Goal: Complete application form

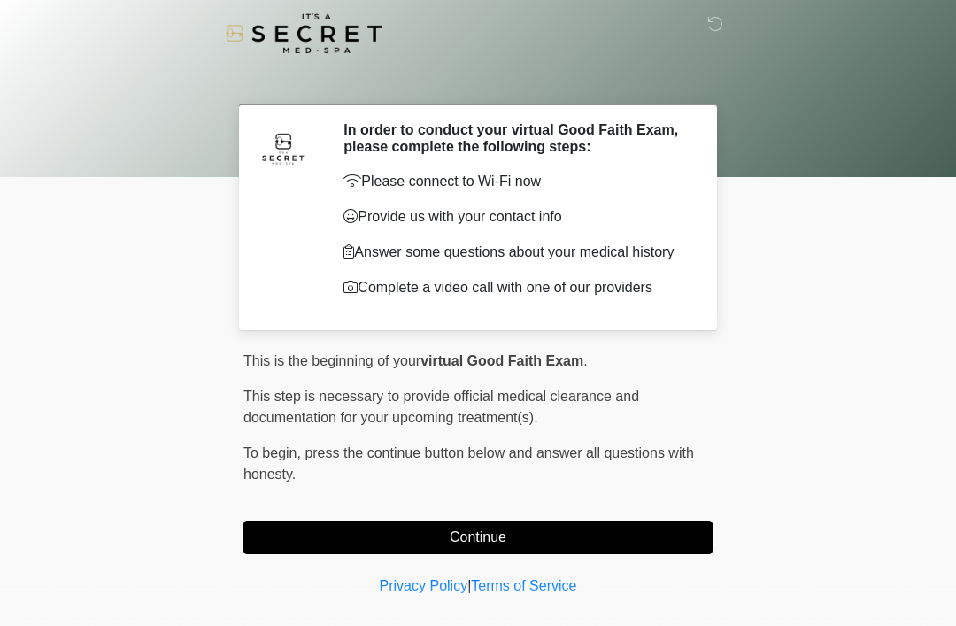
click at [652, 528] on button "Continue" at bounding box center [477, 537] width 469 height 34
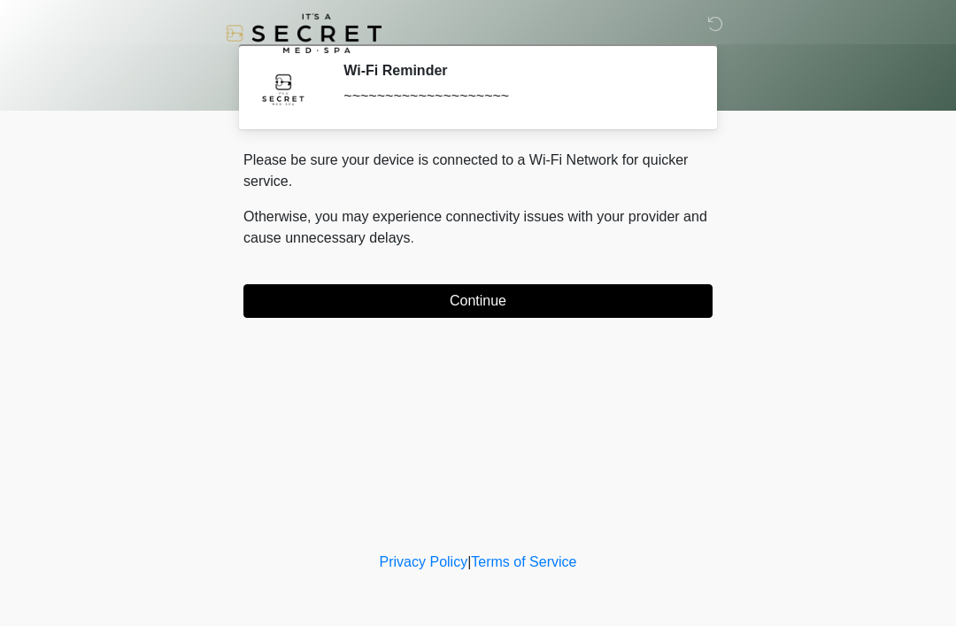
click at [648, 304] on button "Continue" at bounding box center [477, 301] width 469 height 34
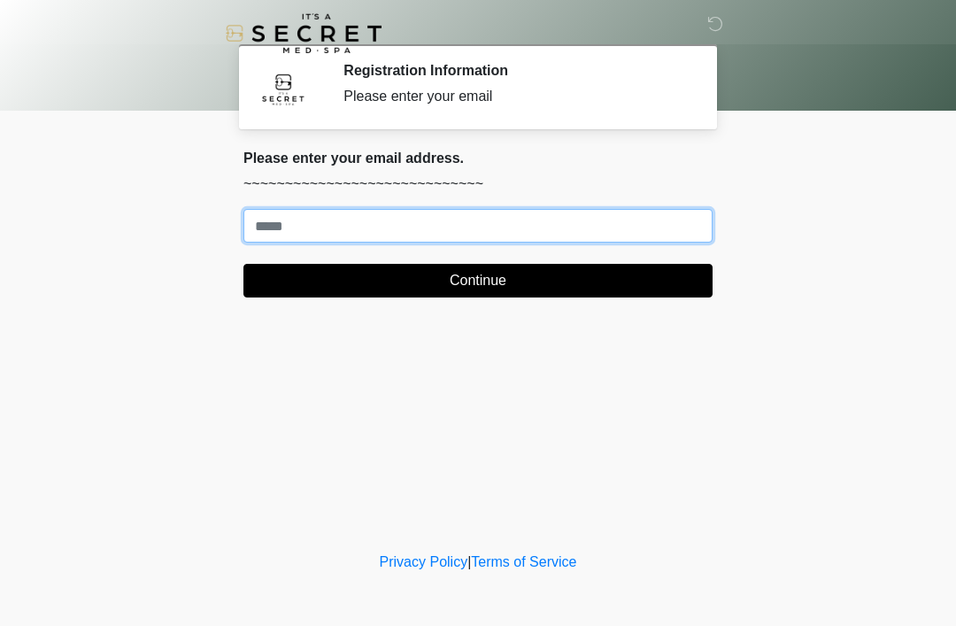
click at [537, 222] on input "Where should we email your treatment plan?" at bounding box center [477, 226] width 469 height 34
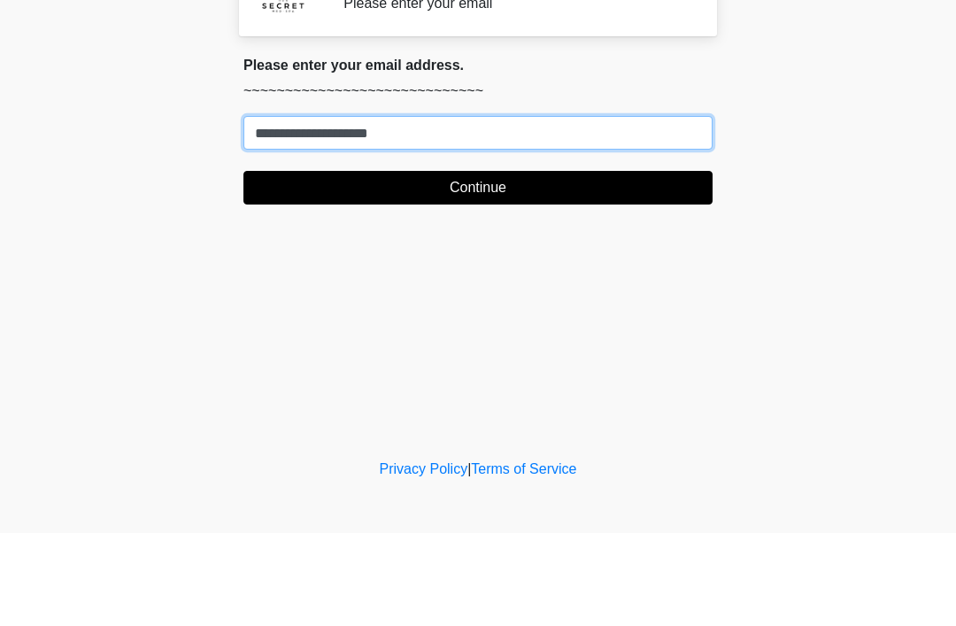
type input "**********"
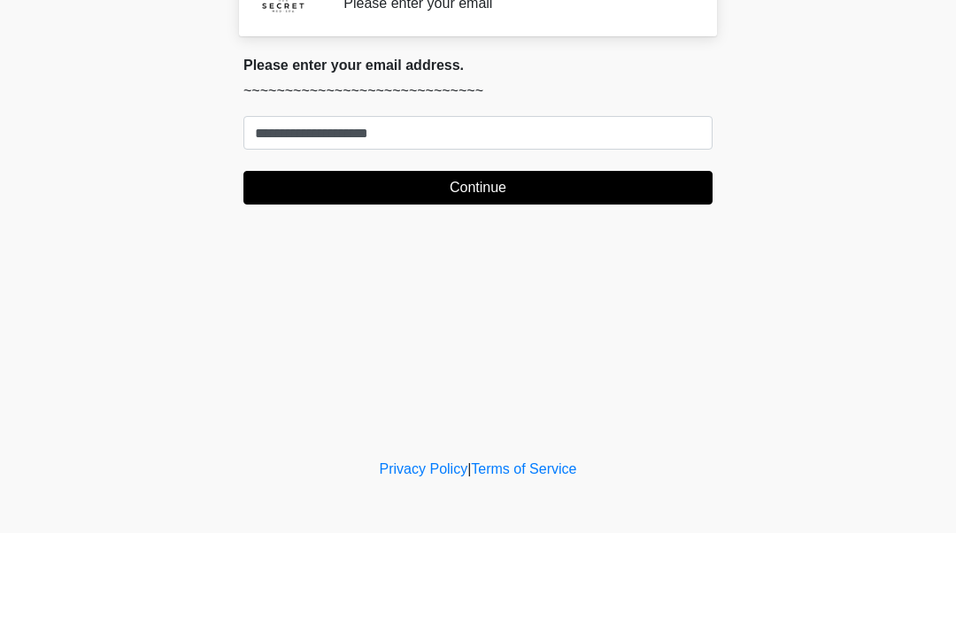
click at [497, 264] on button "Continue" at bounding box center [477, 281] width 469 height 34
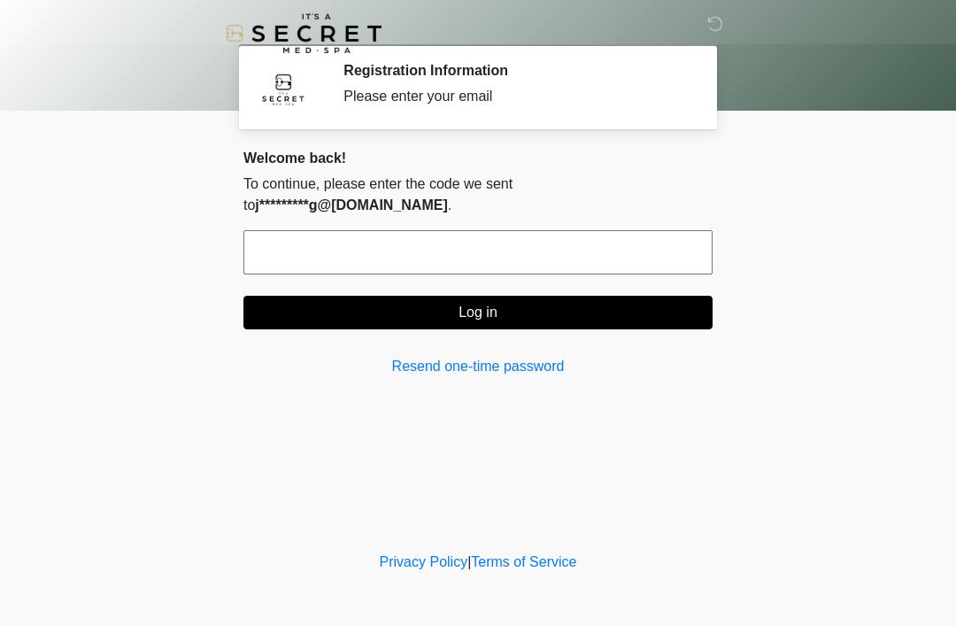
click at [434, 230] on input "text" at bounding box center [477, 252] width 469 height 44
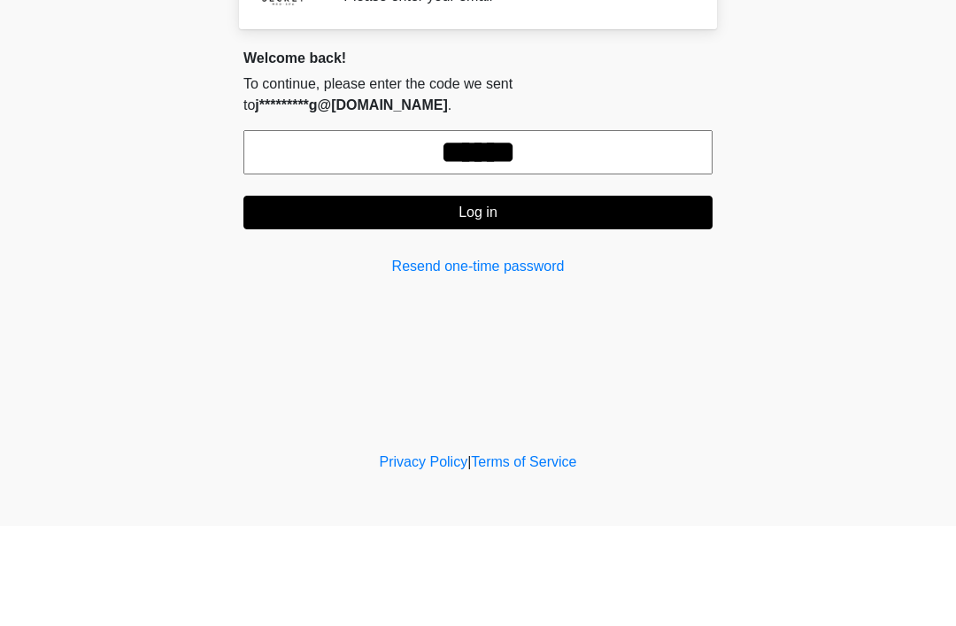
type input "******"
click at [519, 296] on button "Log in" at bounding box center [477, 313] width 469 height 34
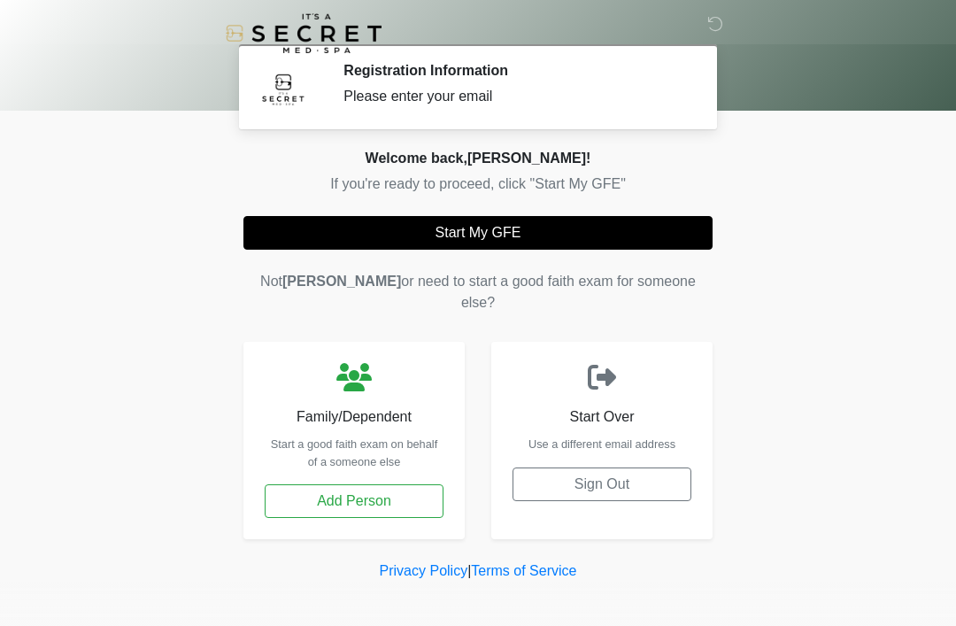
click at [528, 244] on button "Start My GFE" at bounding box center [477, 233] width 469 height 34
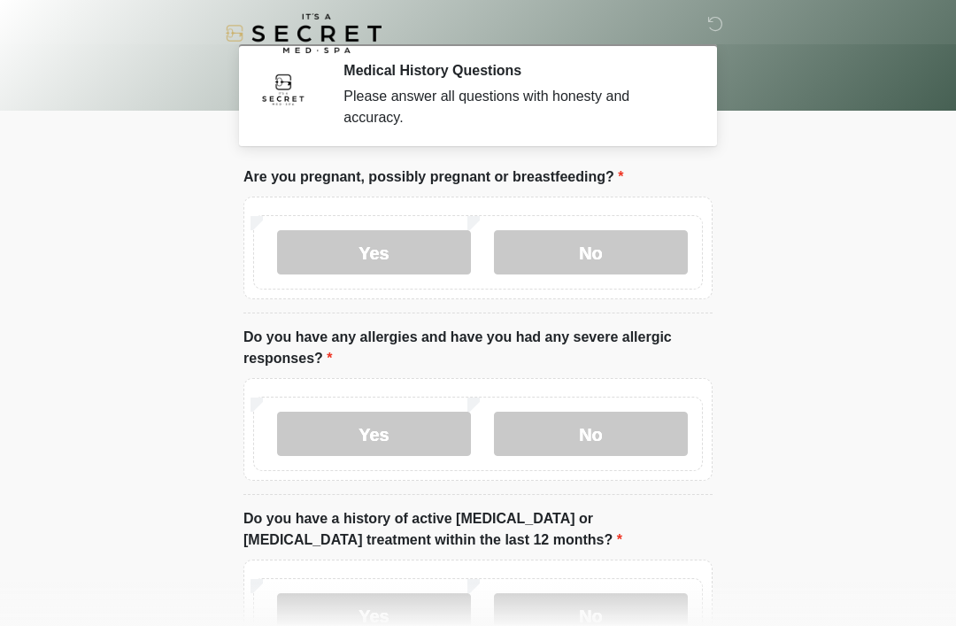
click at [581, 253] on label "No" at bounding box center [591, 252] width 194 height 44
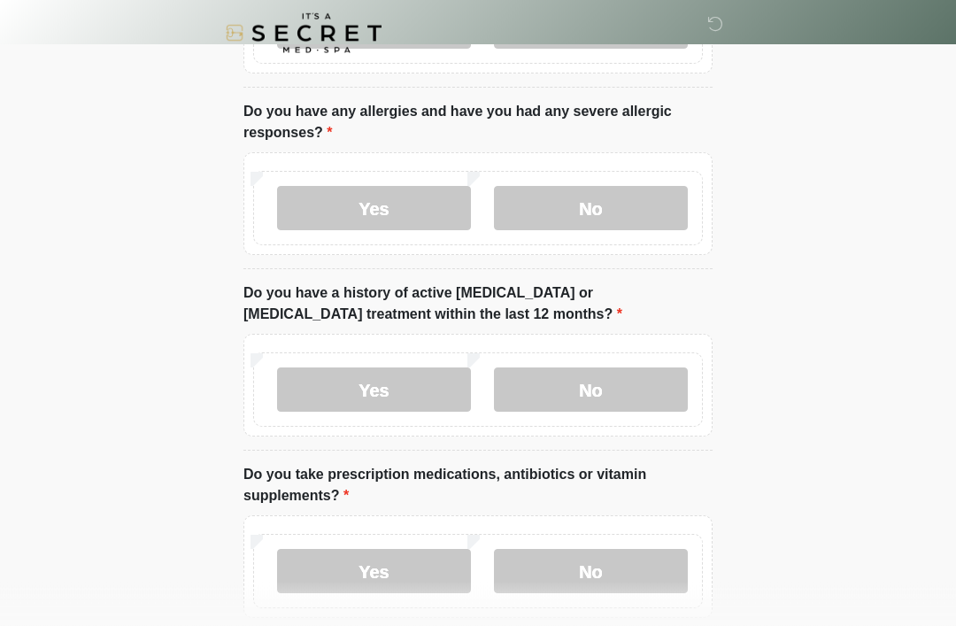
scroll to position [226, 0]
click at [369, 200] on label "Yes" at bounding box center [374, 208] width 194 height 44
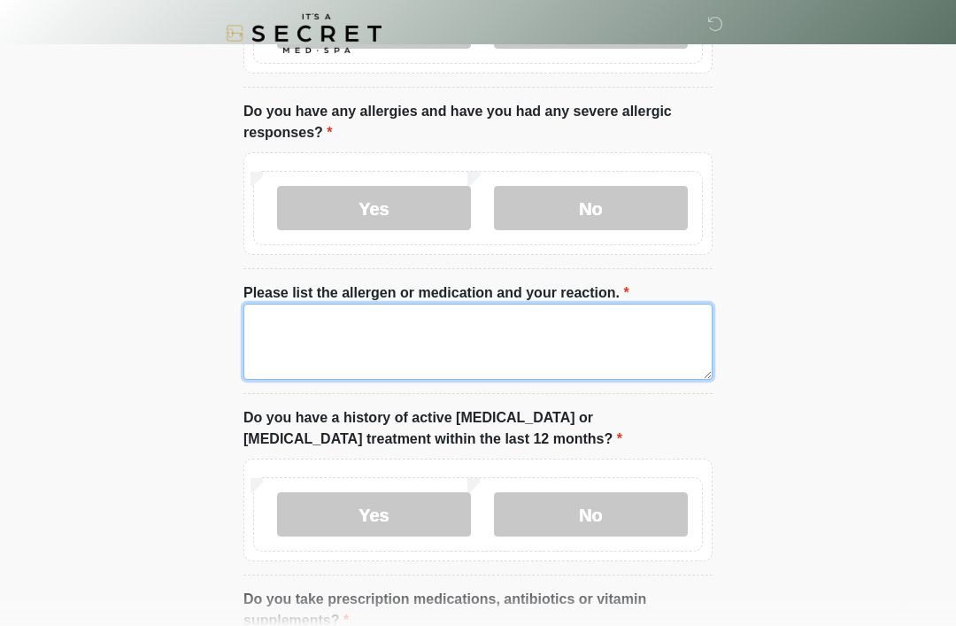
click at [527, 340] on textarea "Please list the allergen or medication and your reaction." at bounding box center [477, 341] width 469 height 76
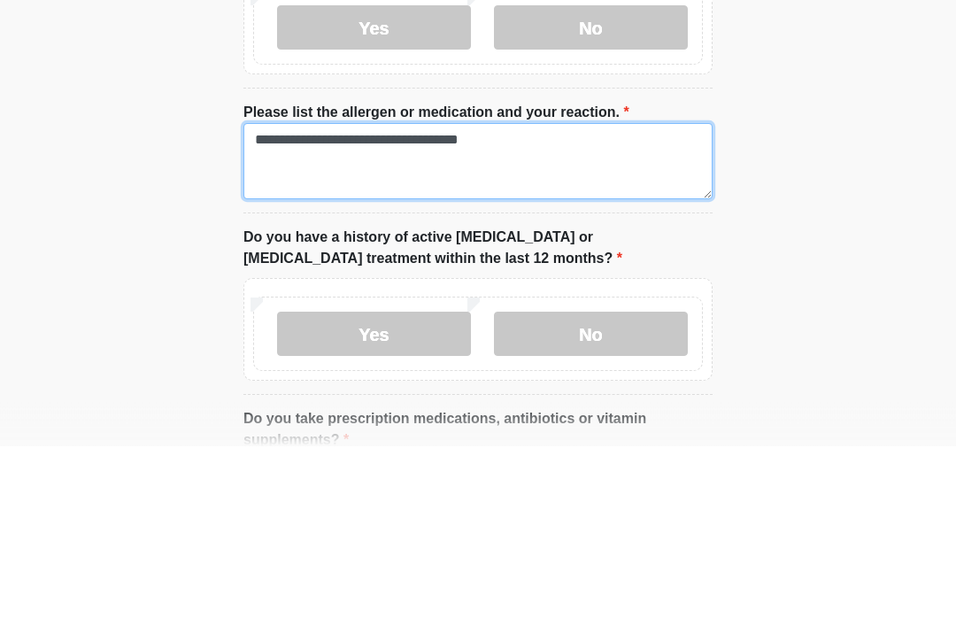
click at [375, 303] on textarea "**********" at bounding box center [477, 341] width 469 height 76
click at [594, 303] on textarea "**********" at bounding box center [477, 341] width 469 height 76
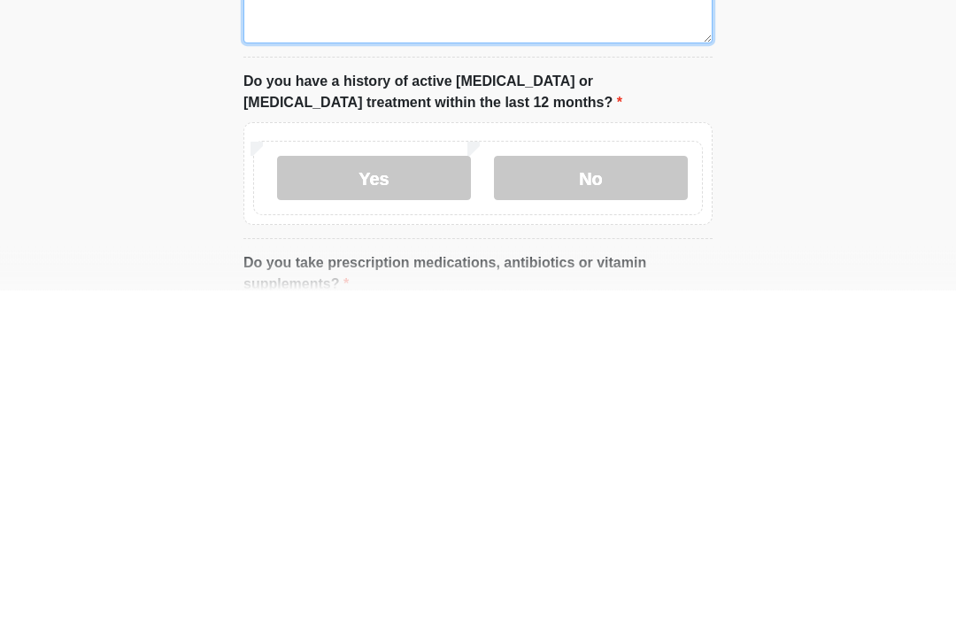
type textarea "**********"
click at [617, 492] on label "No" at bounding box center [591, 514] width 194 height 44
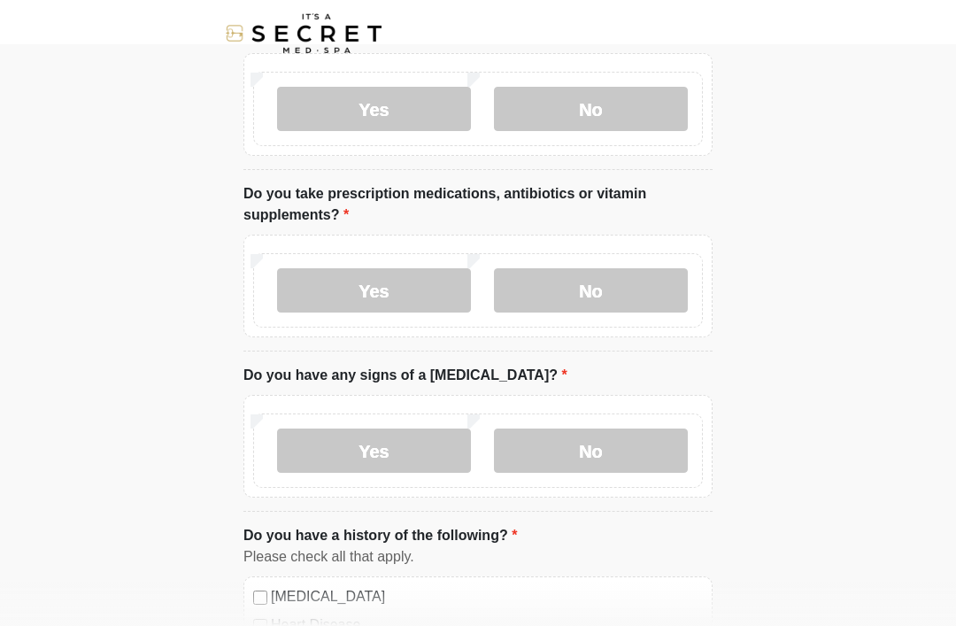
scroll to position [663, 0]
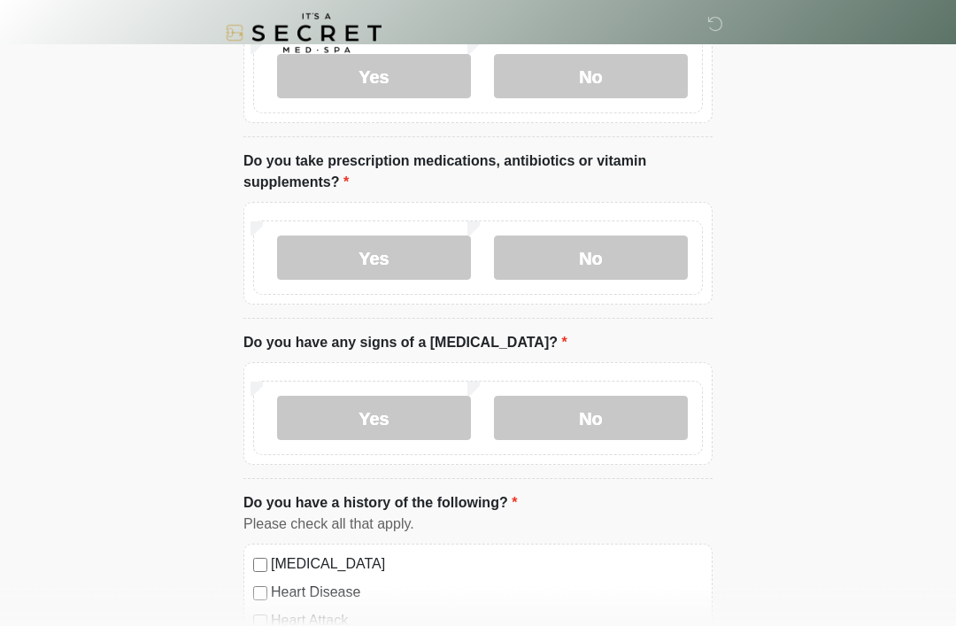
click at [403, 265] on label "Yes" at bounding box center [374, 258] width 194 height 44
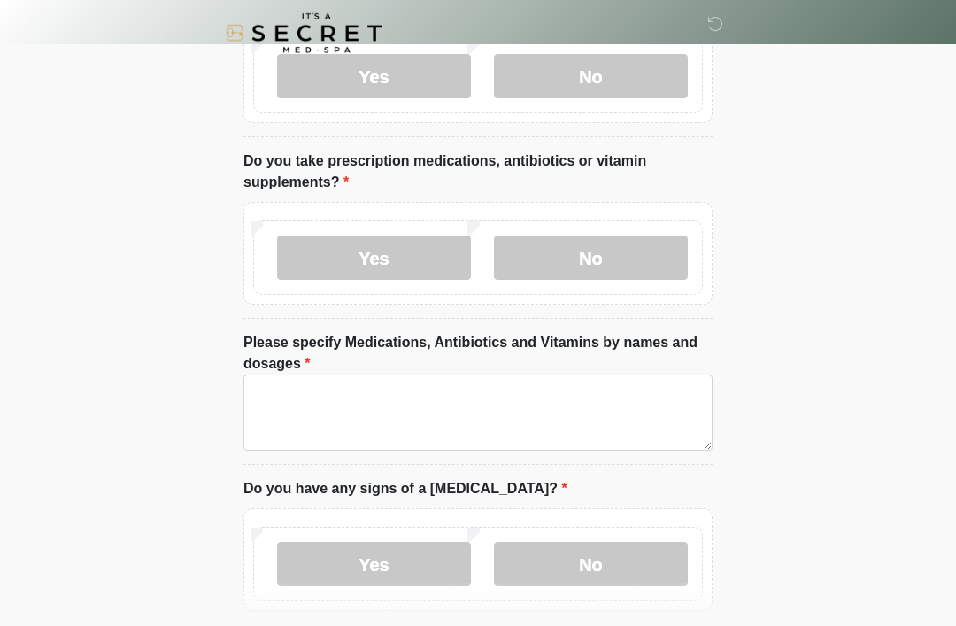
scroll to position [664, 0]
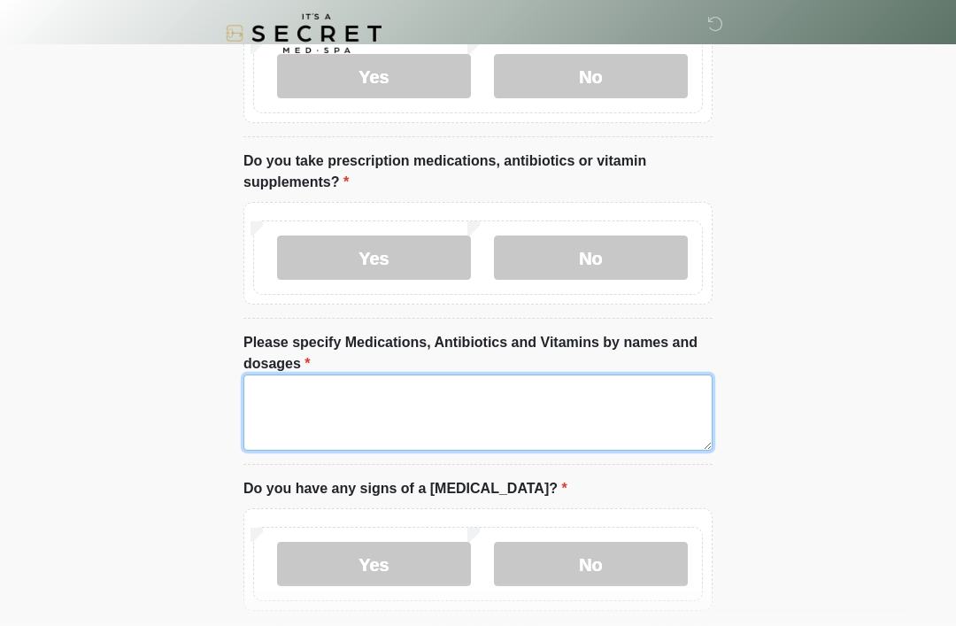
click at [516, 410] on textarea "Please specify Medications, Antibiotics and Vitamins by names and dosages" at bounding box center [477, 412] width 469 height 76
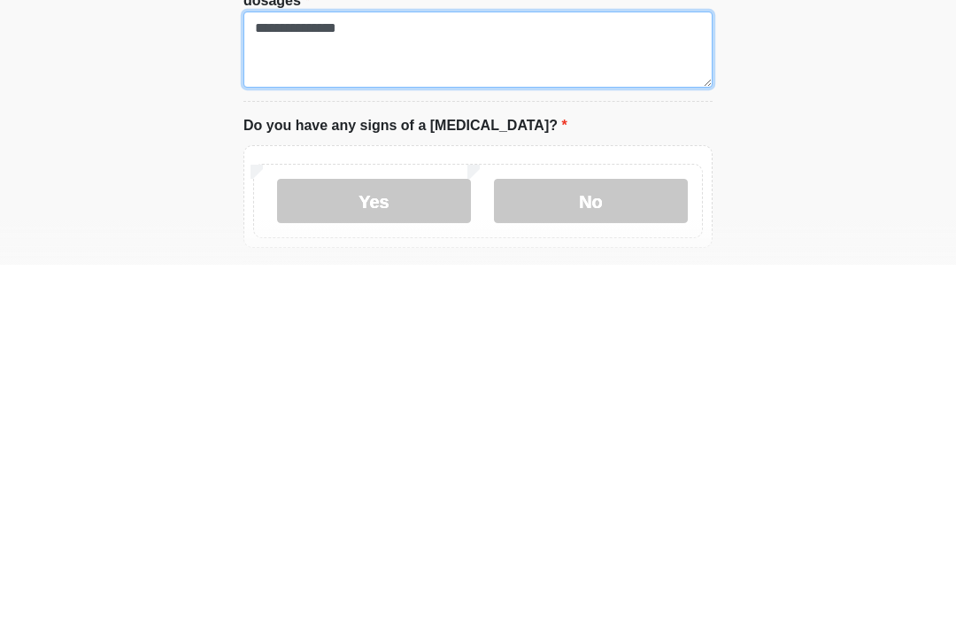
scroll to position [685, 0]
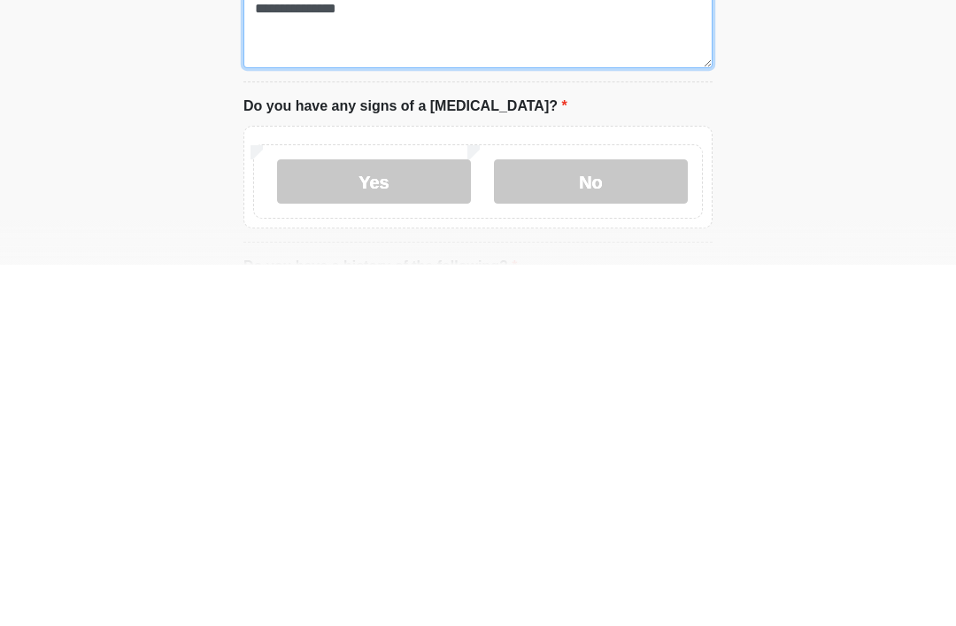
type textarea "**********"
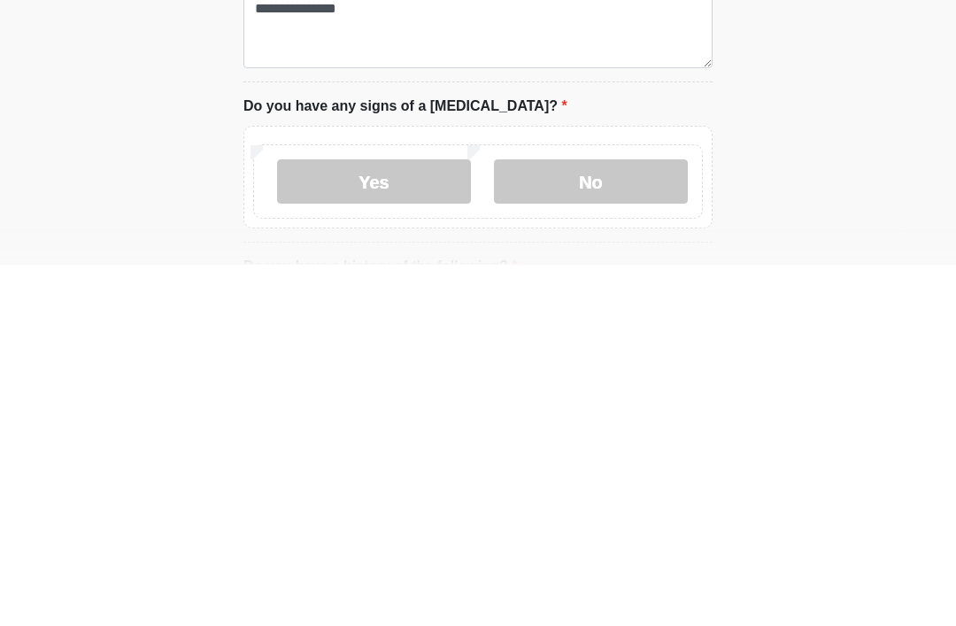
click at [602, 520] on label "No" at bounding box center [591, 542] width 194 height 44
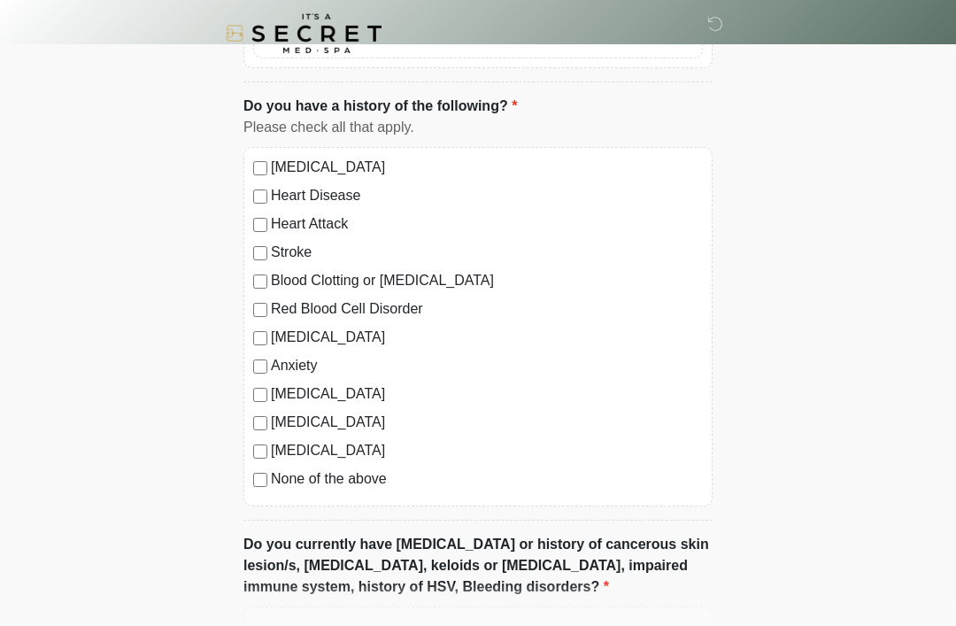
scroll to position [1214, 0]
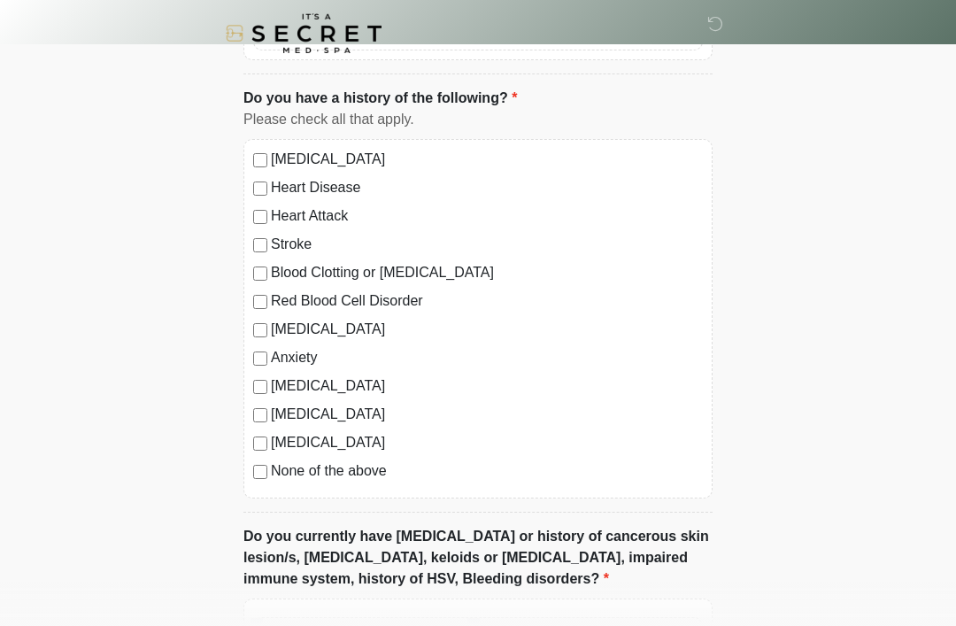
click at [279, 465] on label "None of the above" at bounding box center [487, 470] width 432 height 21
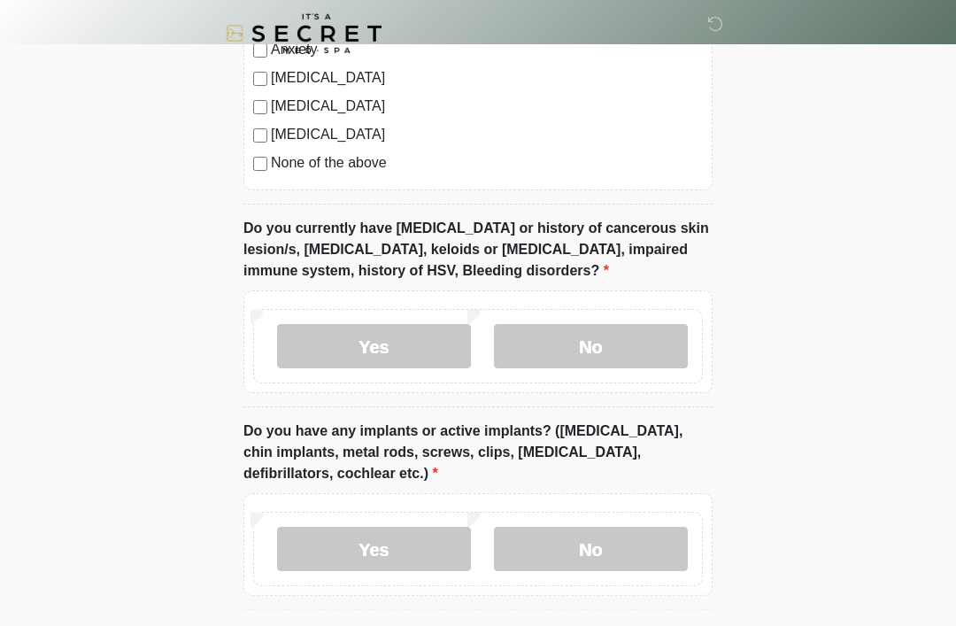
scroll to position [1531, 0]
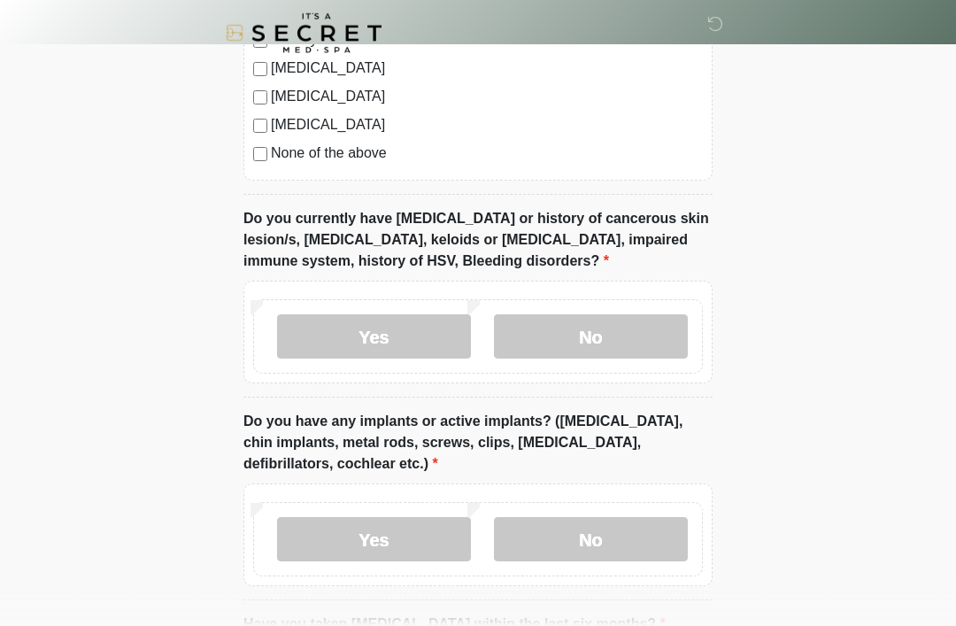
click at [577, 335] on label "No" at bounding box center [591, 337] width 194 height 44
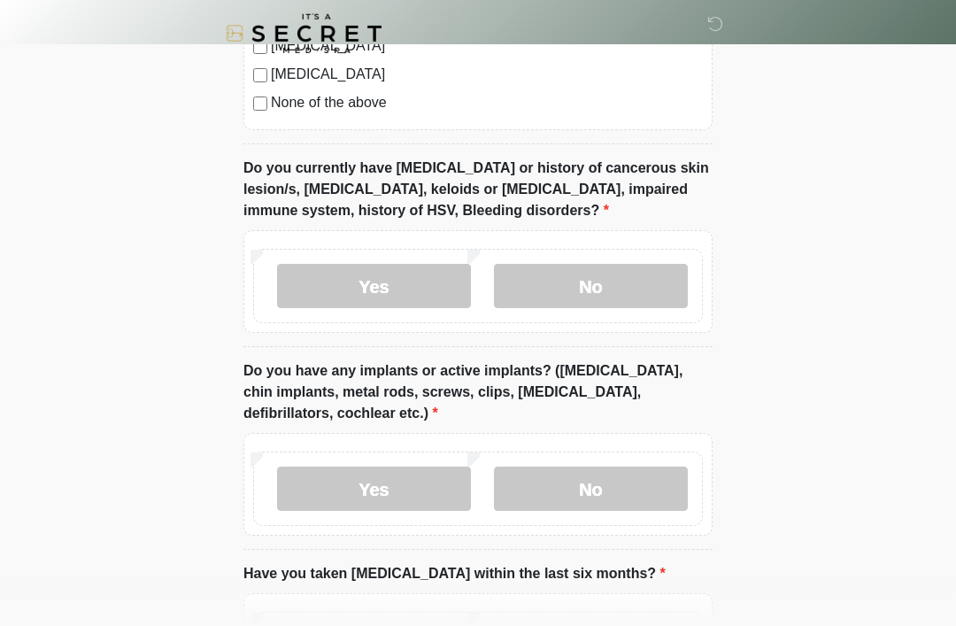
scroll to position [1748, 0]
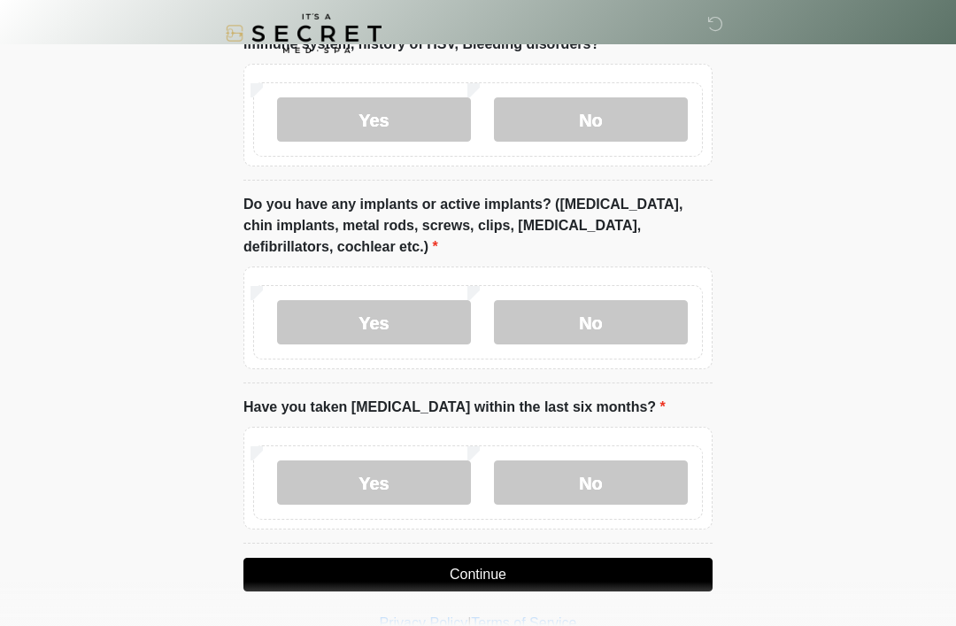
click at [397, 326] on label "Yes" at bounding box center [374, 322] width 194 height 44
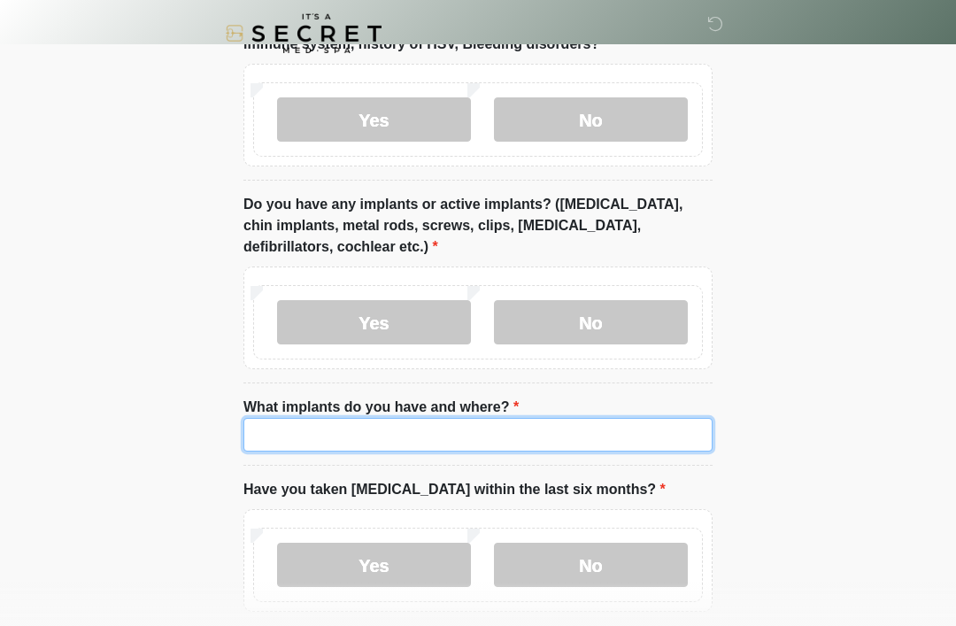
click at [483, 426] on input "What implants do you have and where?" at bounding box center [477, 435] width 469 height 34
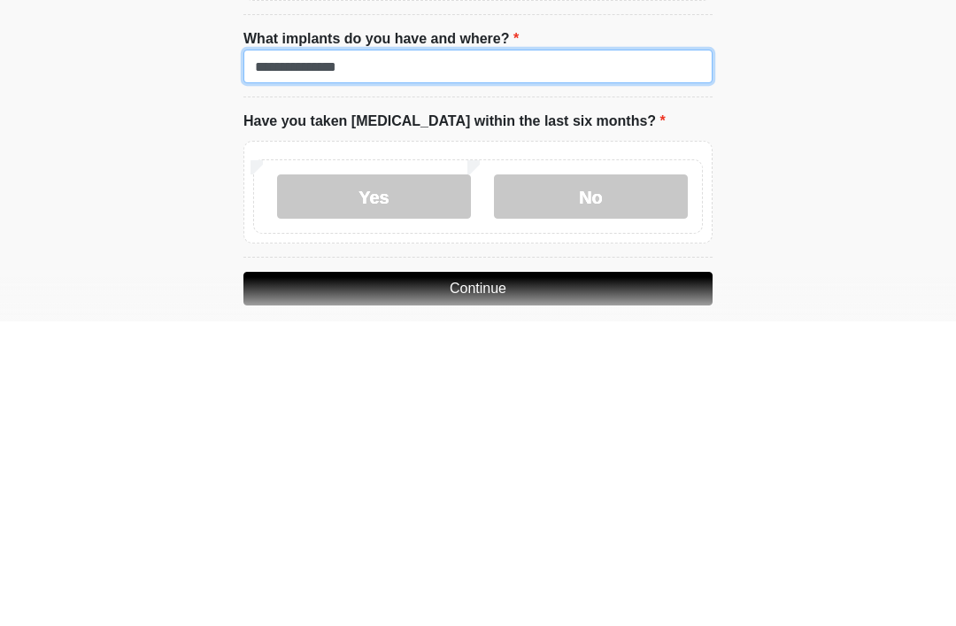
type input "**********"
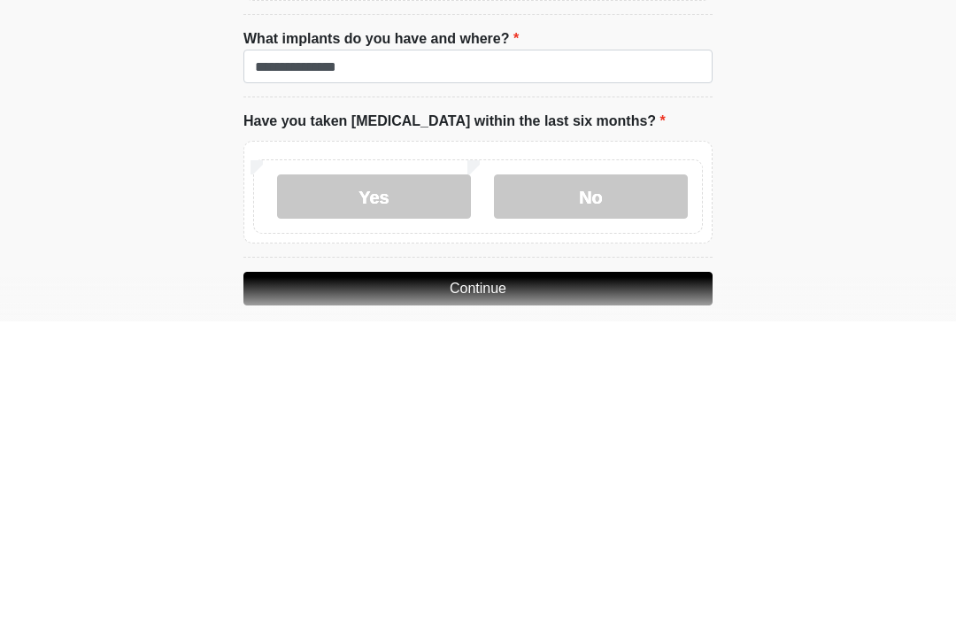
click at [618, 479] on label "No" at bounding box center [591, 501] width 194 height 44
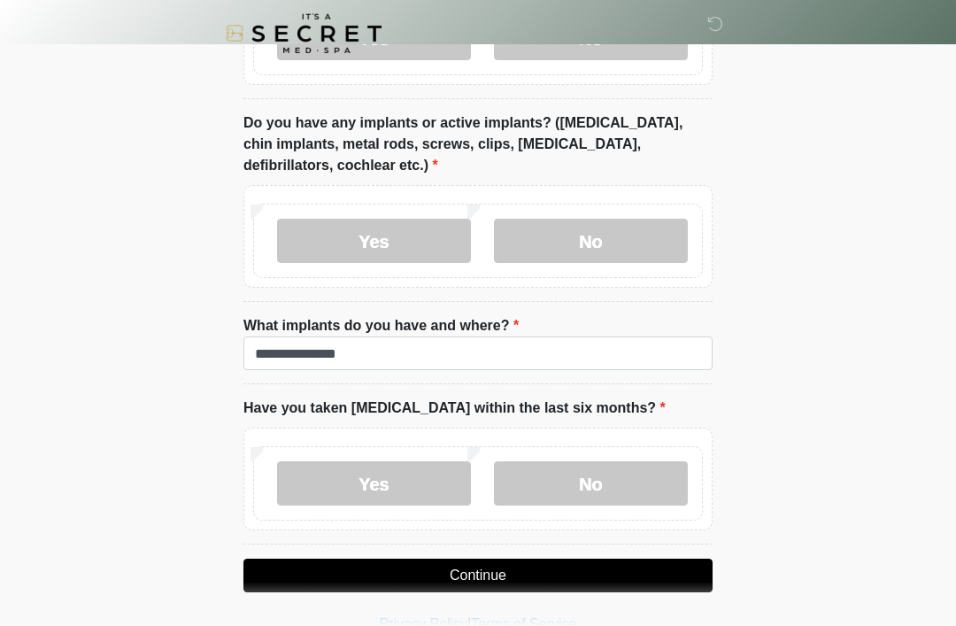
click at [516, 584] on button "Continue" at bounding box center [477, 575] width 469 height 34
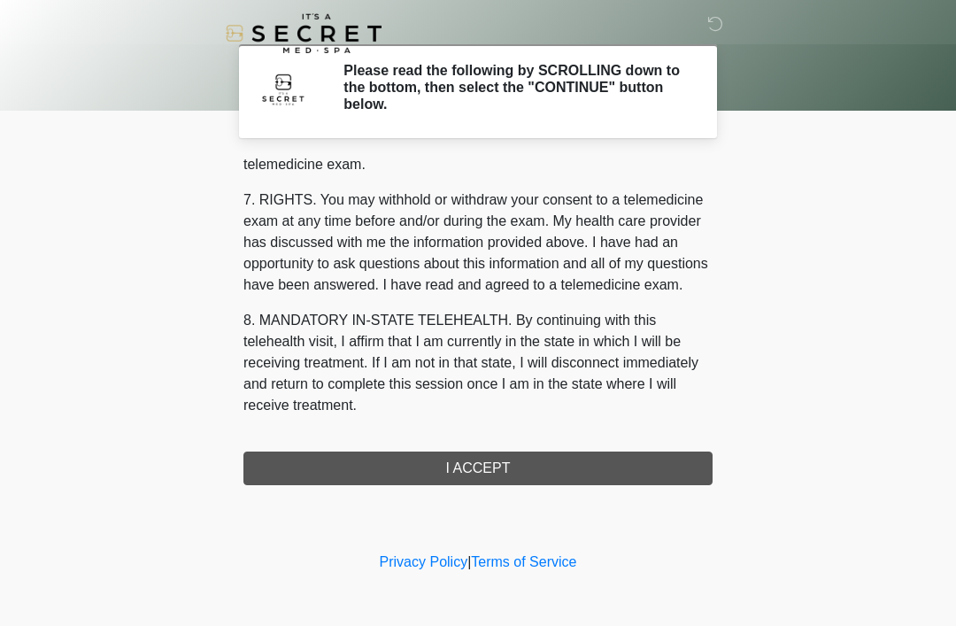
scroll to position [755, 0]
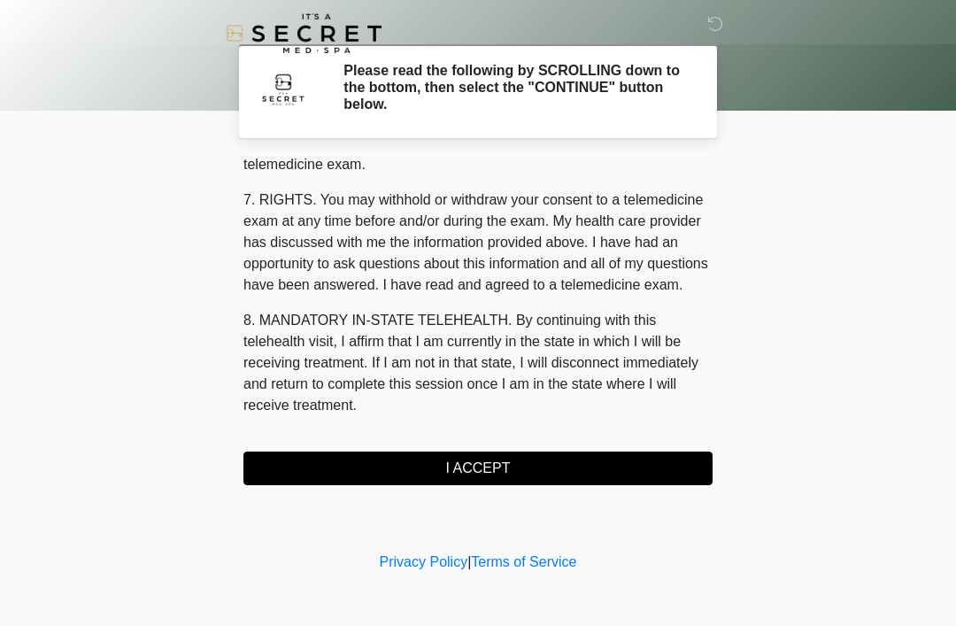
click at [486, 463] on button "I ACCEPT" at bounding box center [477, 468] width 469 height 34
click at [513, 481] on button "I ACCEPT" at bounding box center [477, 468] width 469 height 34
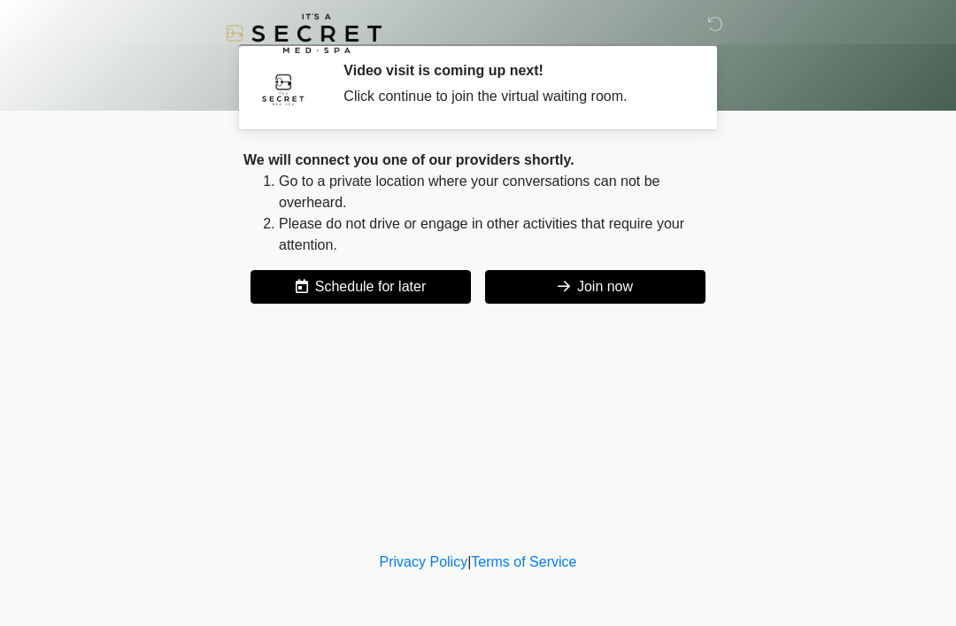
click at [603, 290] on button "Join now" at bounding box center [595, 287] width 220 height 34
click at [576, 287] on button "Join now" at bounding box center [595, 287] width 220 height 34
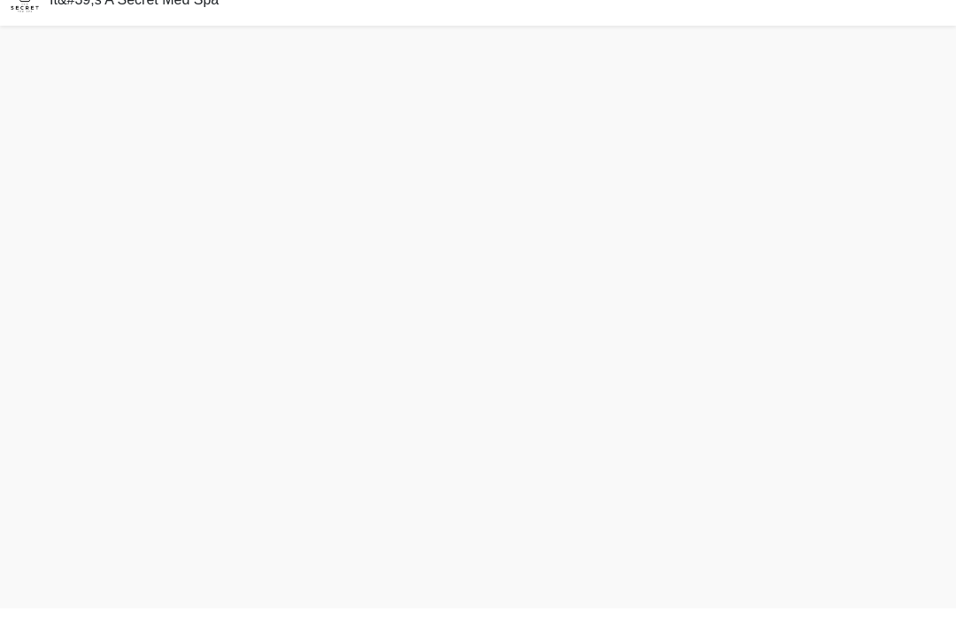
scroll to position [5, 0]
